Goal: Check status

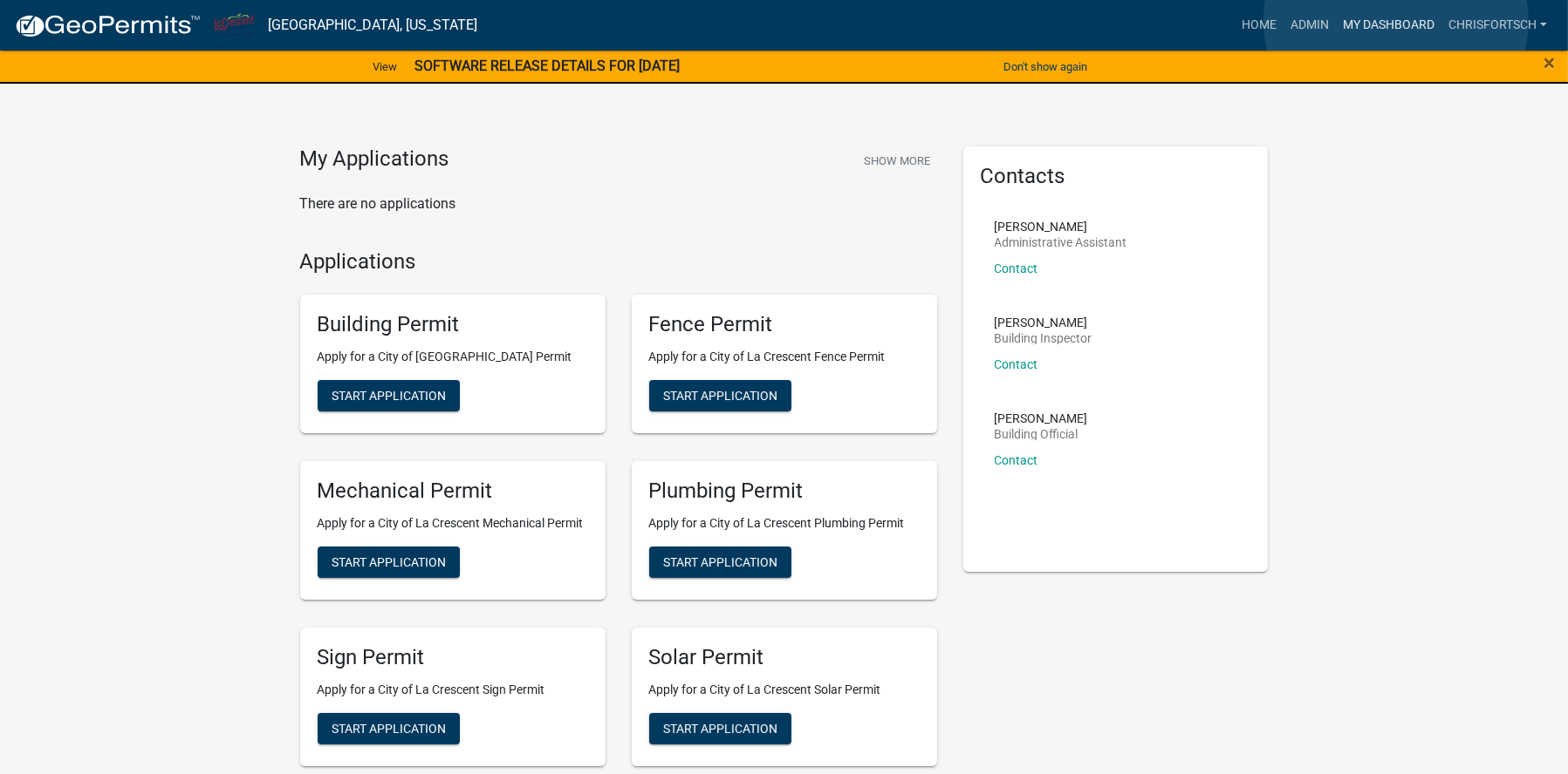
click at [1396, 21] on link "My Dashboard" at bounding box center [1388, 25] width 106 height 33
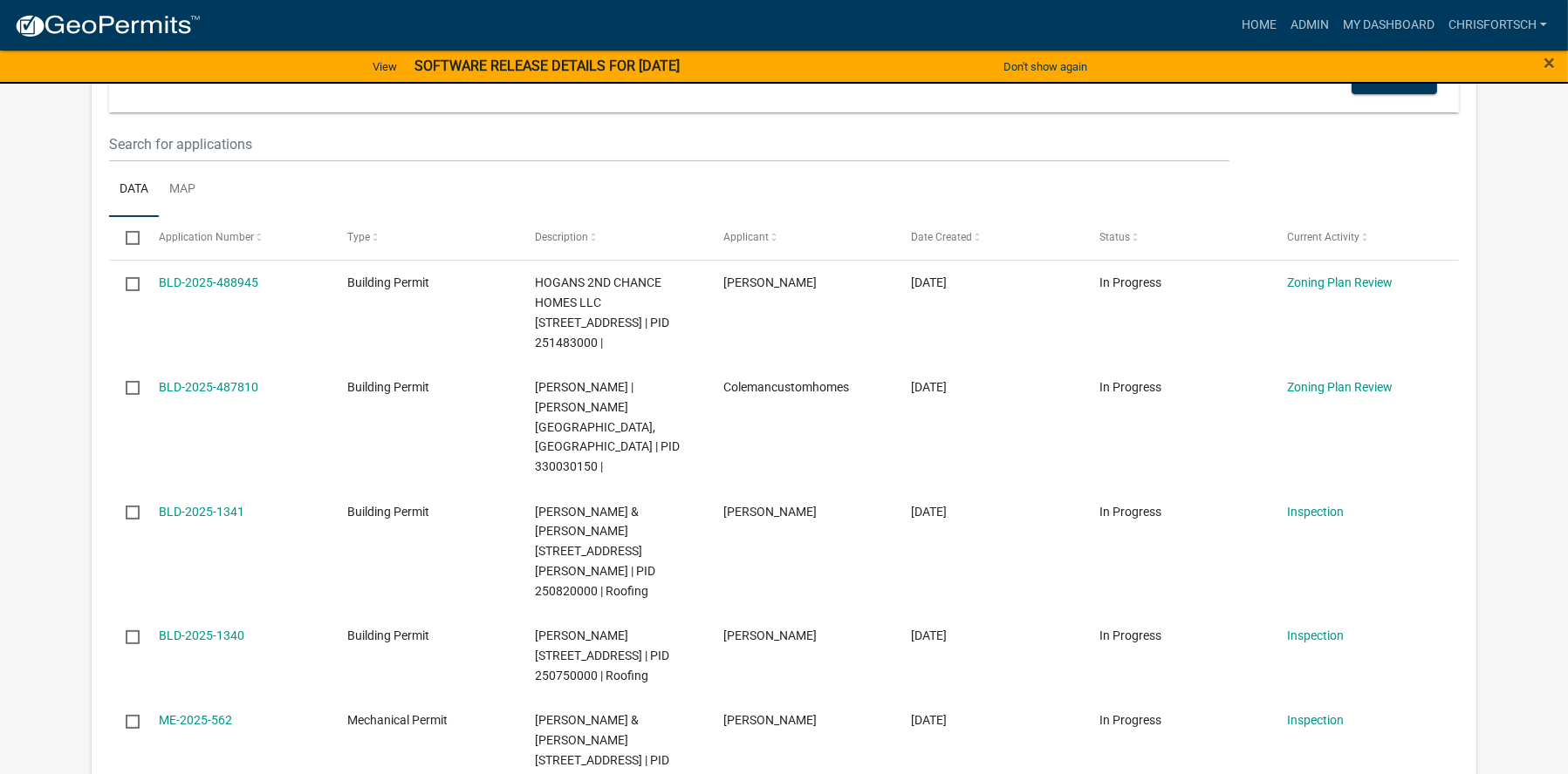
scroll to position [255, 0]
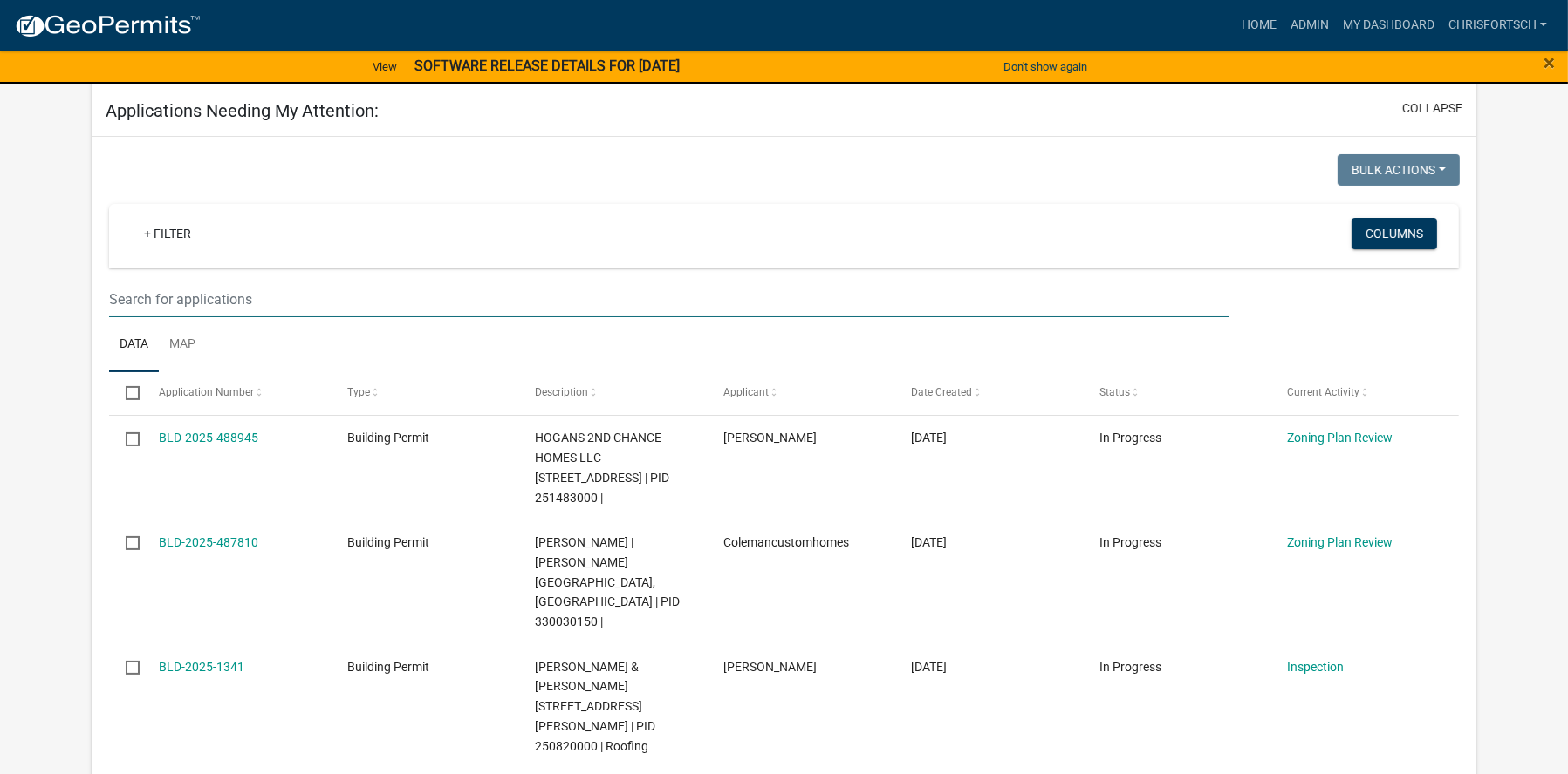
click at [167, 296] on input "text" at bounding box center [669, 300] width 1120 height 35
type input "[PERSON_NAME]"
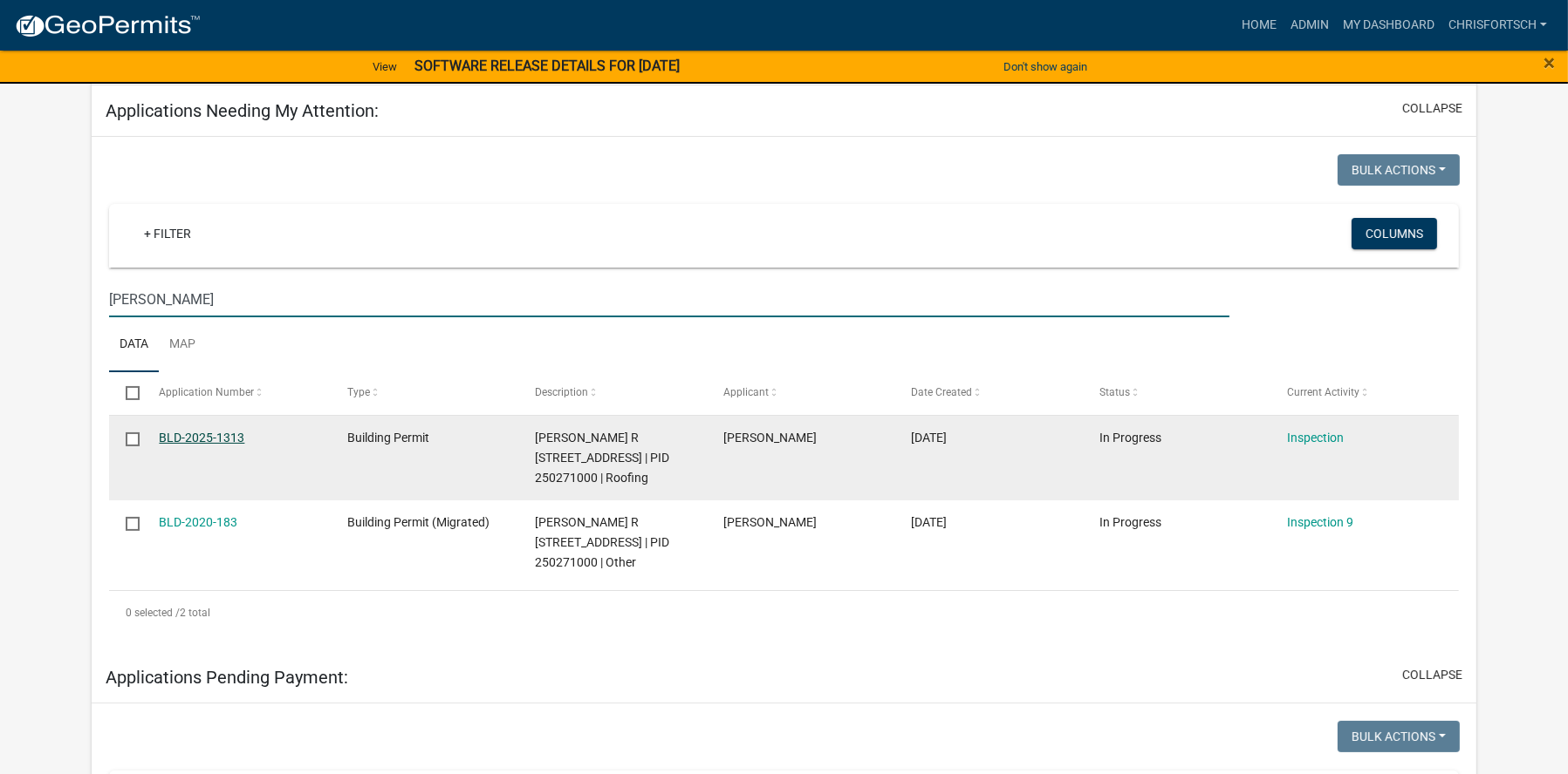
click at [208, 436] on link "BLD-2025-1313" at bounding box center [201, 438] width 85 height 14
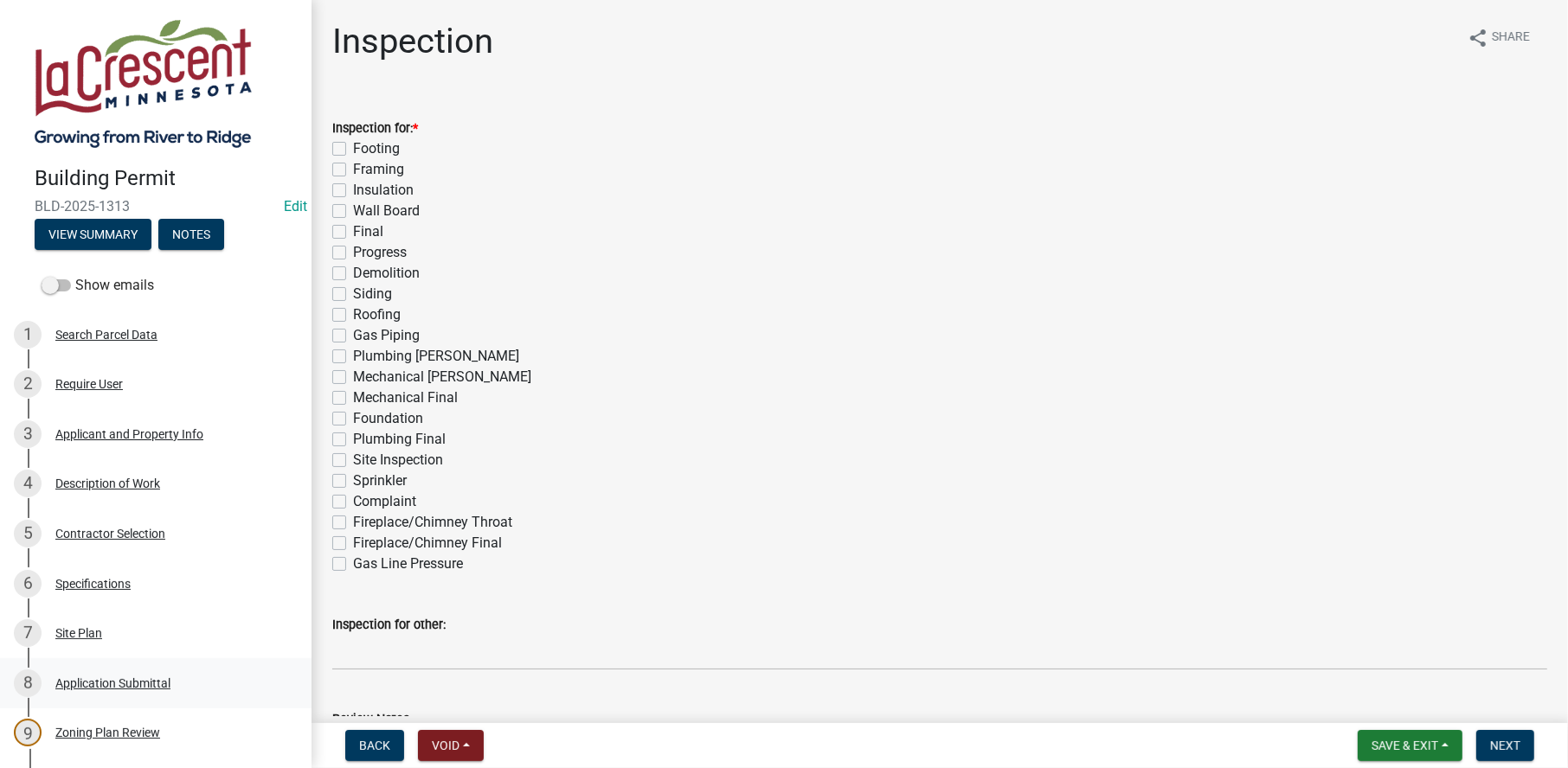
scroll to position [346, 0]
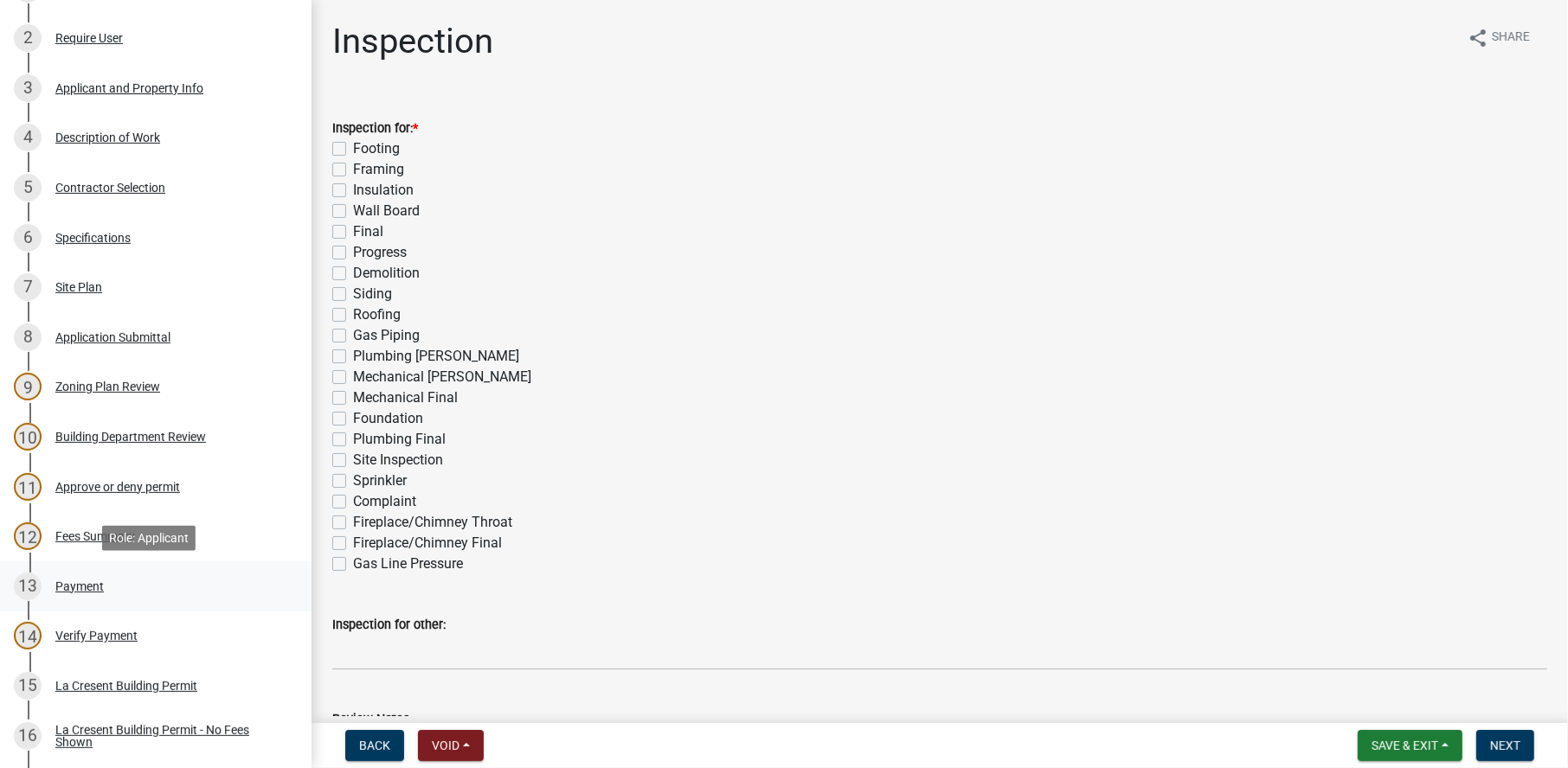
click at [84, 587] on div "Payment" at bounding box center [79, 587] width 48 height 12
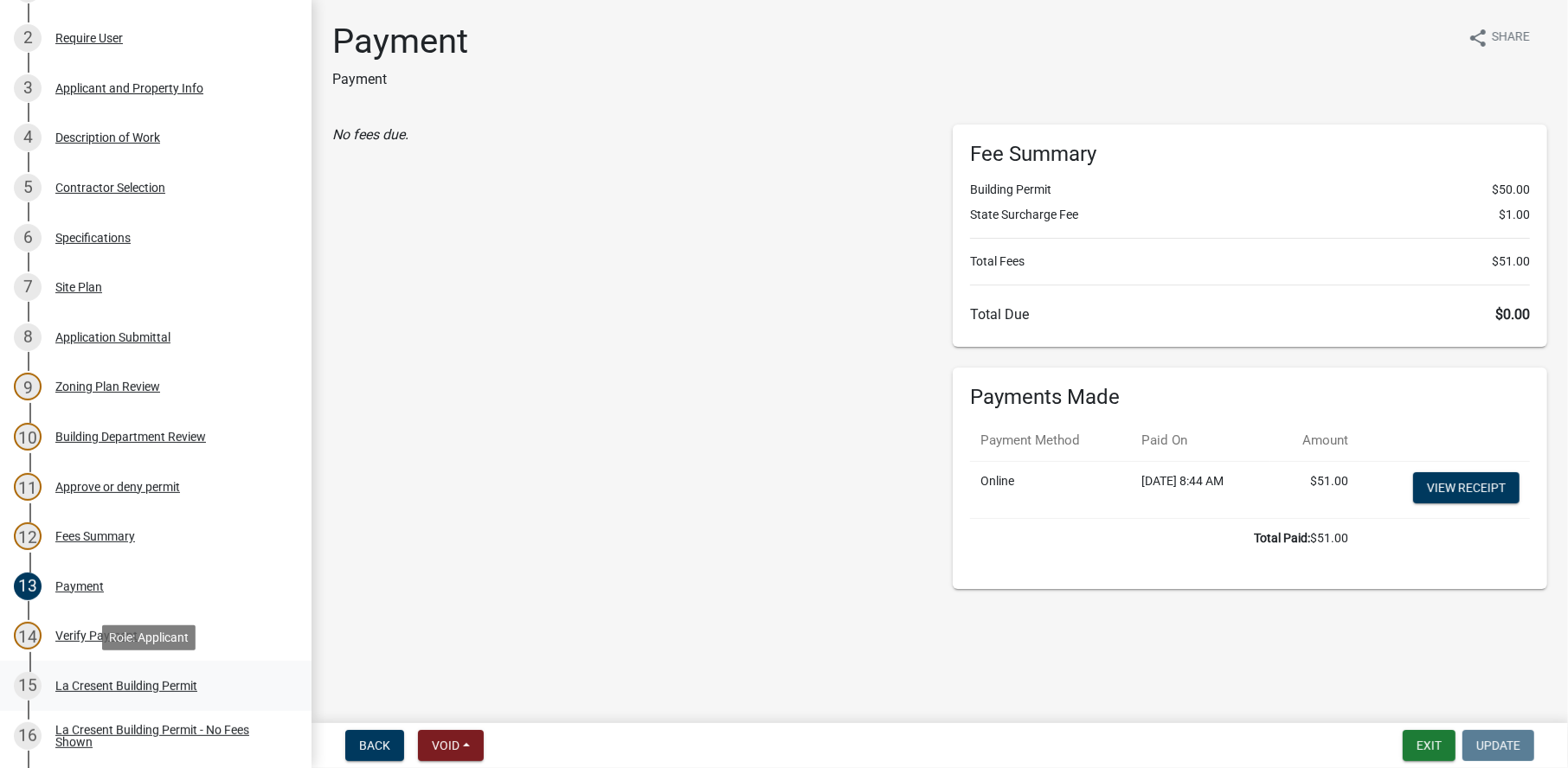
click at [115, 680] on div "La Cresent Building Permit" at bounding box center [126, 686] width 142 height 12
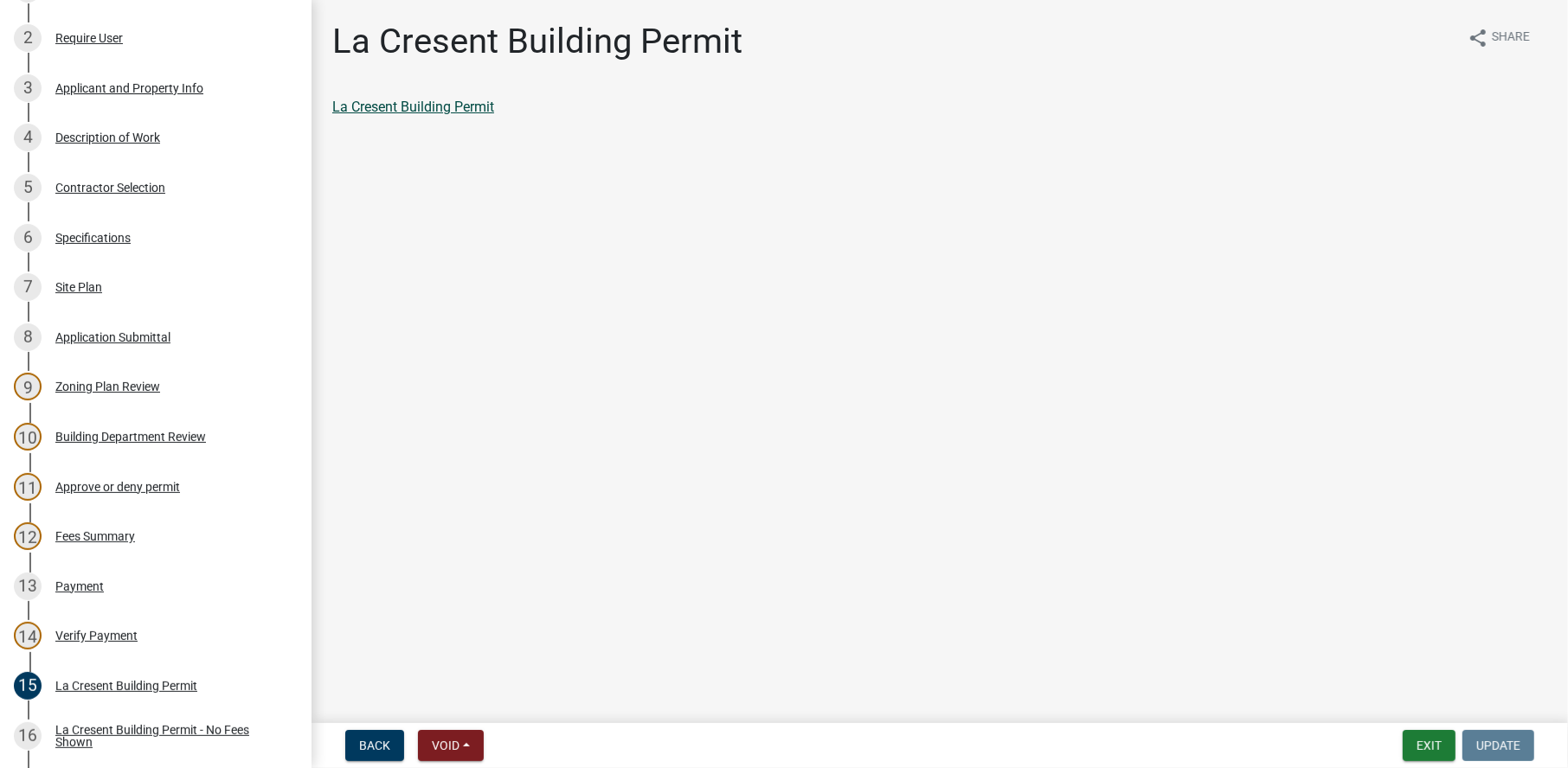
click at [462, 105] on link "La Cresent Building Permit" at bounding box center [414, 106] width 162 height 17
